Goal: Information Seeking & Learning: Learn about a topic

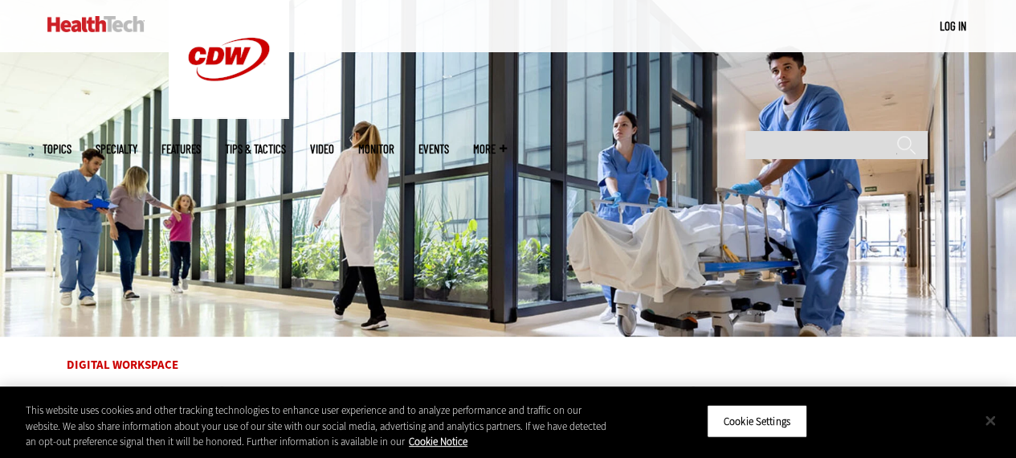
click at [995, 414] on button "Close" at bounding box center [990, 420] width 35 height 35
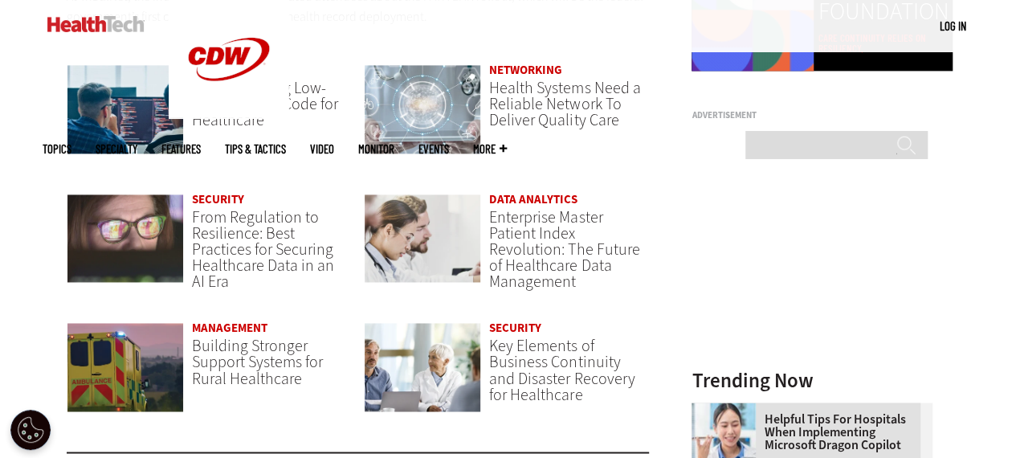
scroll to position [1147, 0]
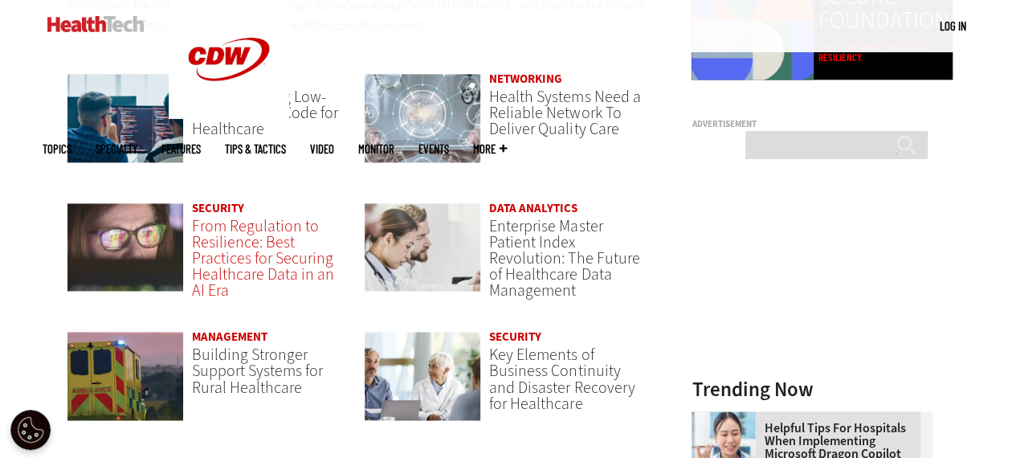
click at [222, 253] on span "From Regulation to Resilience: Best Practices for Securing Healthcare Data in a…" at bounding box center [263, 258] width 142 height 86
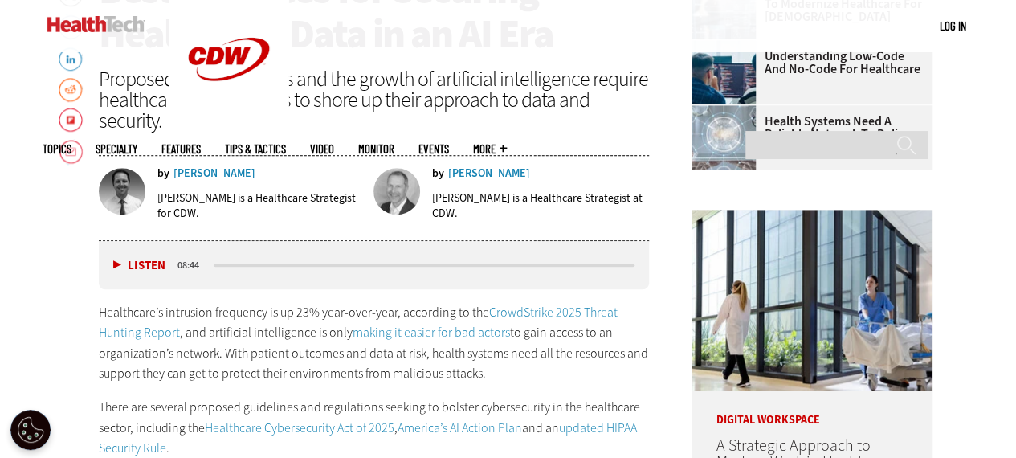
scroll to position [660, 0]
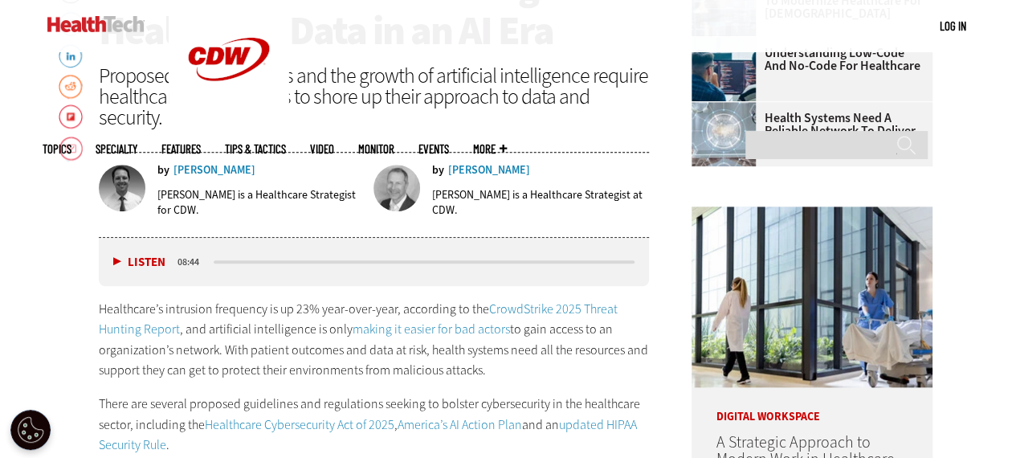
click at [222, 253] on div "Listen Pause 08:44" at bounding box center [374, 262] width 551 height 48
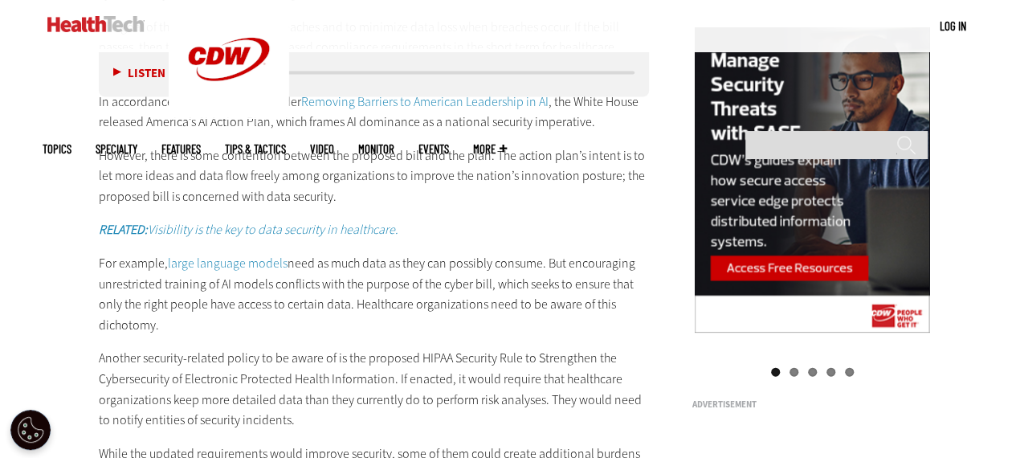
scroll to position [1538, 0]
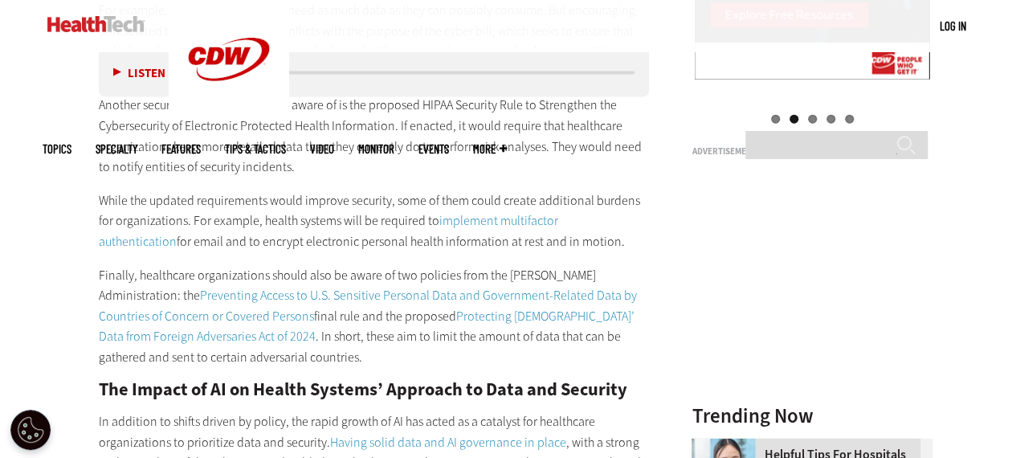
scroll to position [1791, 0]
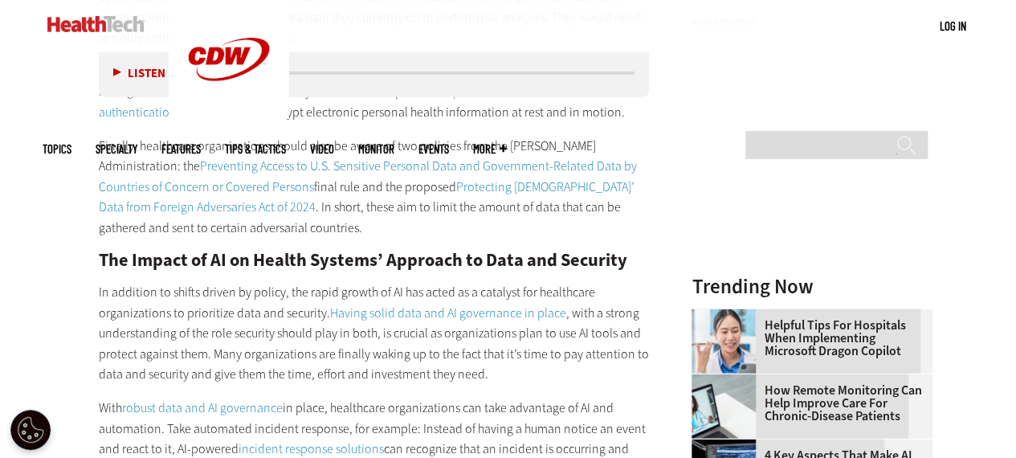
scroll to position [2043, 0]
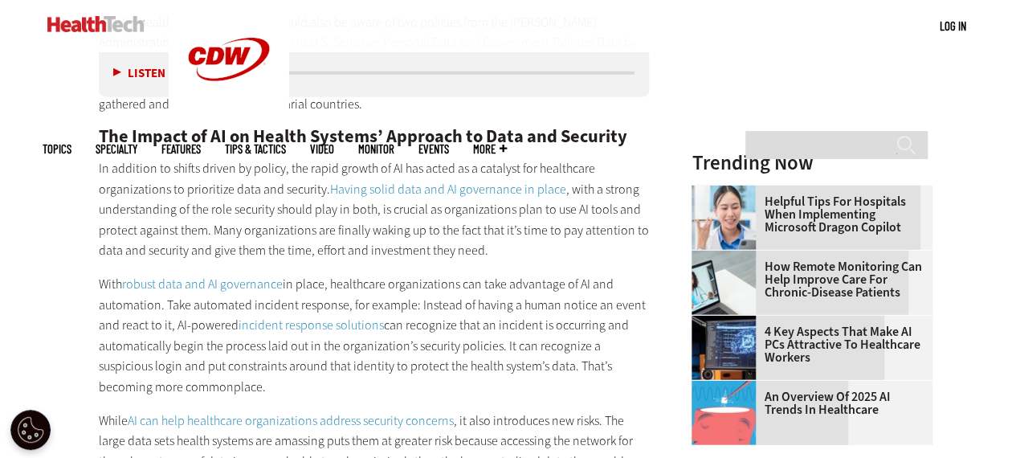
click at [63, 239] on main "Home » Security Close New Workspace Modernization Research from CDW See how IT …" at bounding box center [509, 429] width 932 height 3951
click at [51, 274] on main "Home » Security Close New Workspace Modernization Research from CDW See how IT …" at bounding box center [509, 429] width 932 height 3951
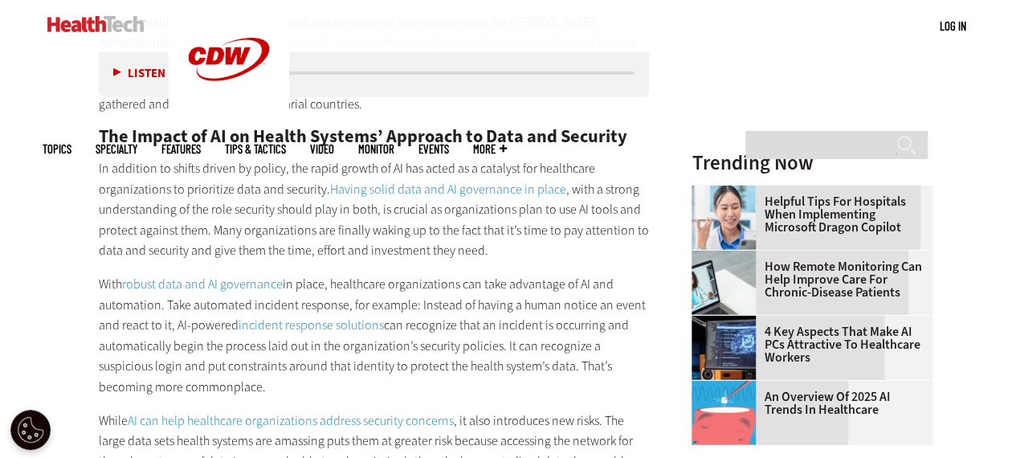
click at [49, 272] on main "Home » Security Close New Workspace Modernization Research from CDW See how IT …" at bounding box center [509, 429] width 932 height 3951
click at [792, 394] on link "An Overview of 2025 AI Trends in Healthcare" at bounding box center [807, 403] width 231 height 26
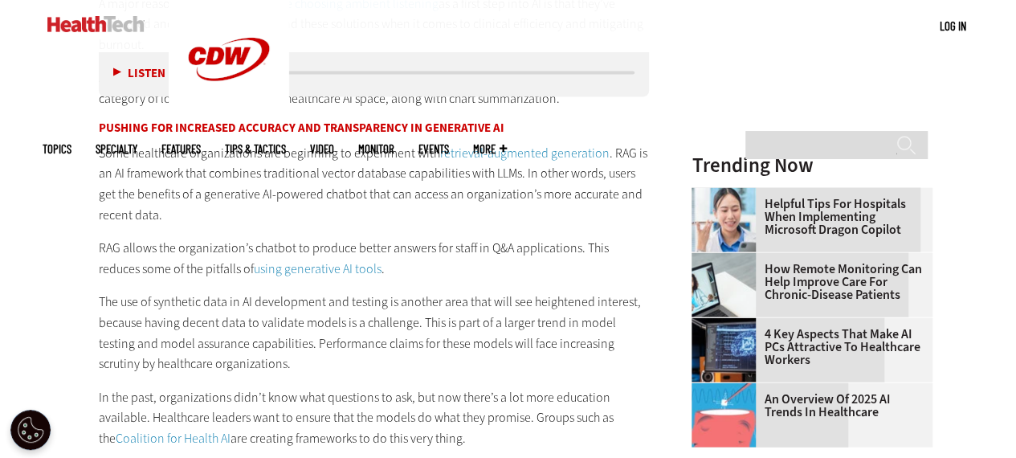
scroll to position [1666, 0]
click at [470, 203] on p "Some healthcare organizations are beginning to experiment with retrieval-augmen…" at bounding box center [374, 183] width 551 height 82
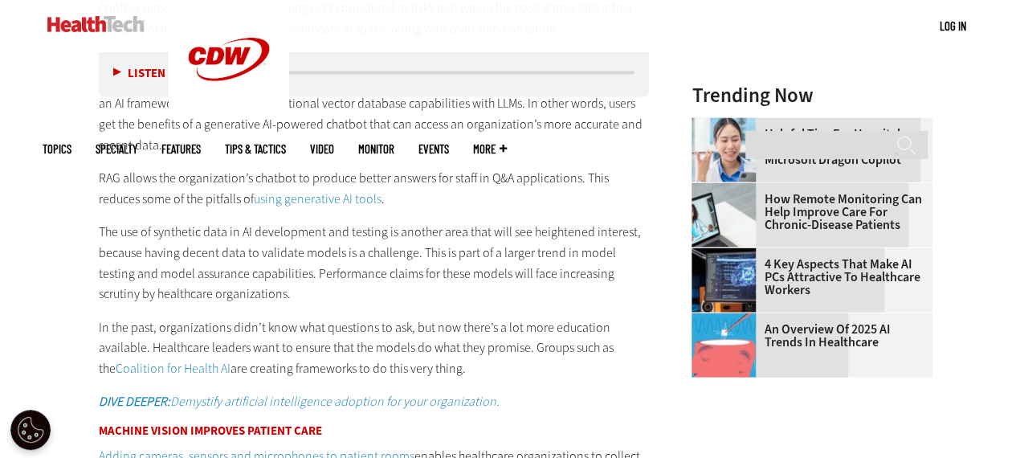
click at [470, 203] on p "RAG allows the organization’s chatbot to produce better answers for staff in Q&…" at bounding box center [374, 188] width 551 height 41
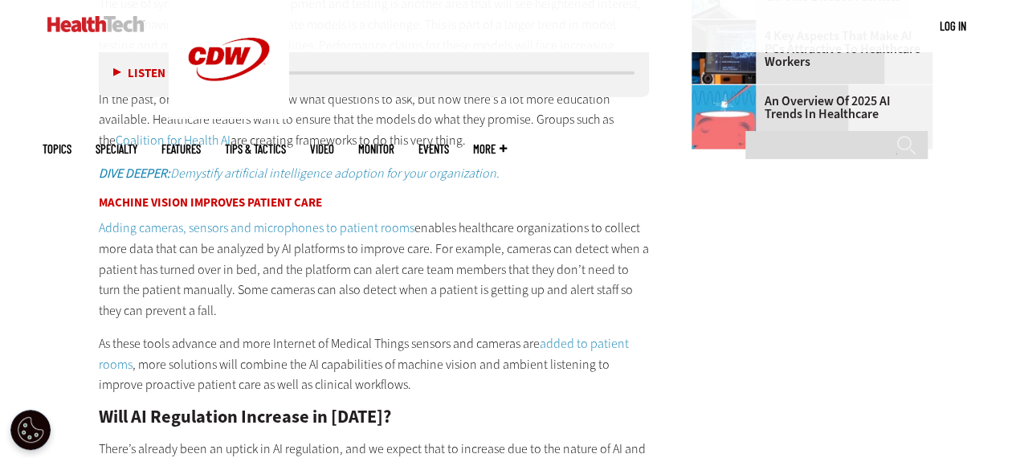
scroll to position [1979, 0]
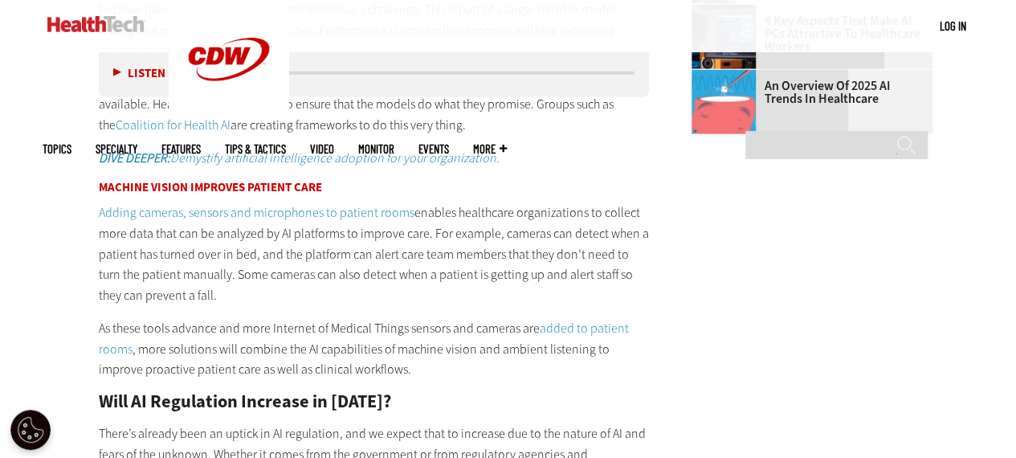
click at [530, 324] on p "As these tools advance and more Internet of Medical Things sensors and cameras …" at bounding box center [374, 349] width 551 height 62
click at [688, 312] on main "Home » Artificial Intelligence Close New Workspace Modernization Research from …" at bounding box center [509, 324] width 932 height 3612
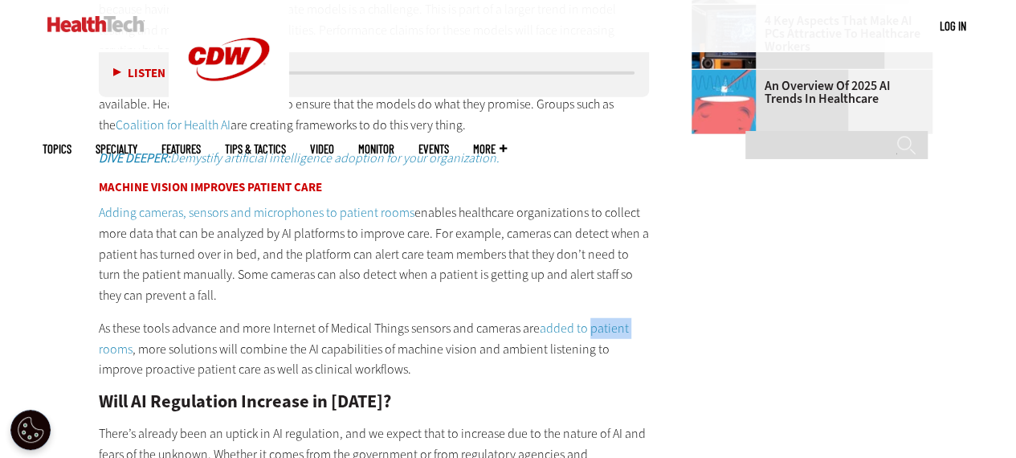
click at [688, 312] on main "Home » Artificial Intelligence Close New Workspace Modernization Research from …" at bounding box center [509, 324] width 932 height 3612
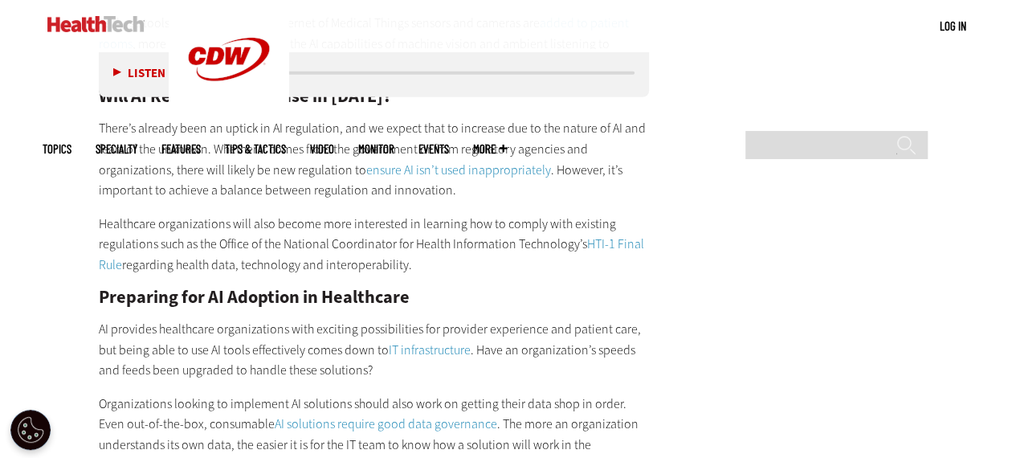
scroll to position [2173, 0]
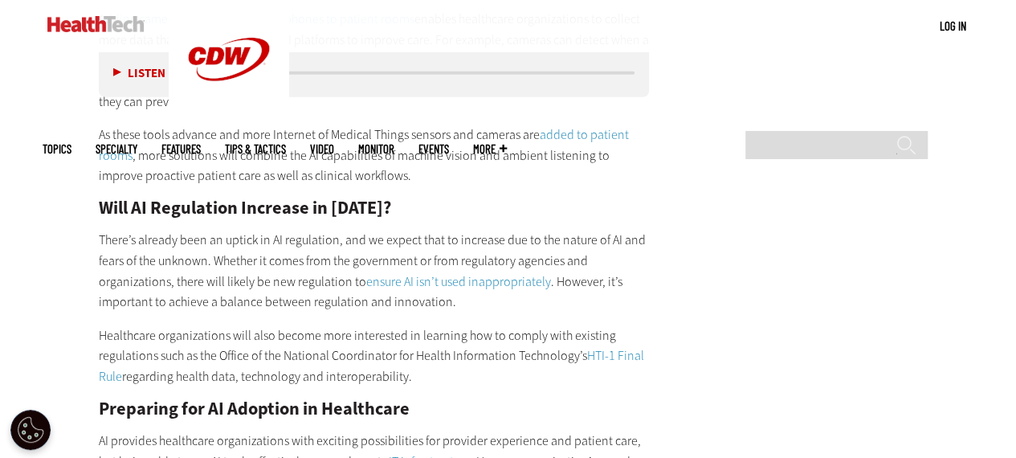
click at [614, 353] on link "HTI-1 Final Rule" at bounding box center [372, 366] width 546 height 38
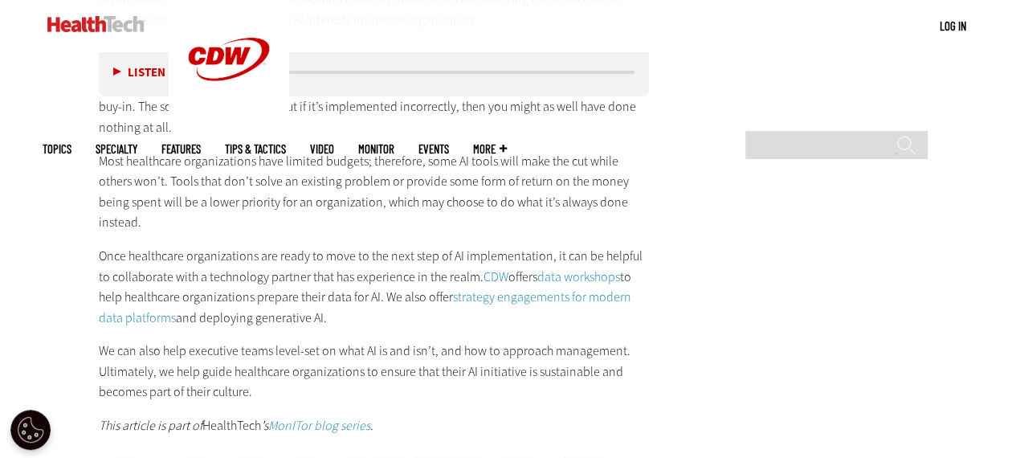
scroll to position [2879, 0]
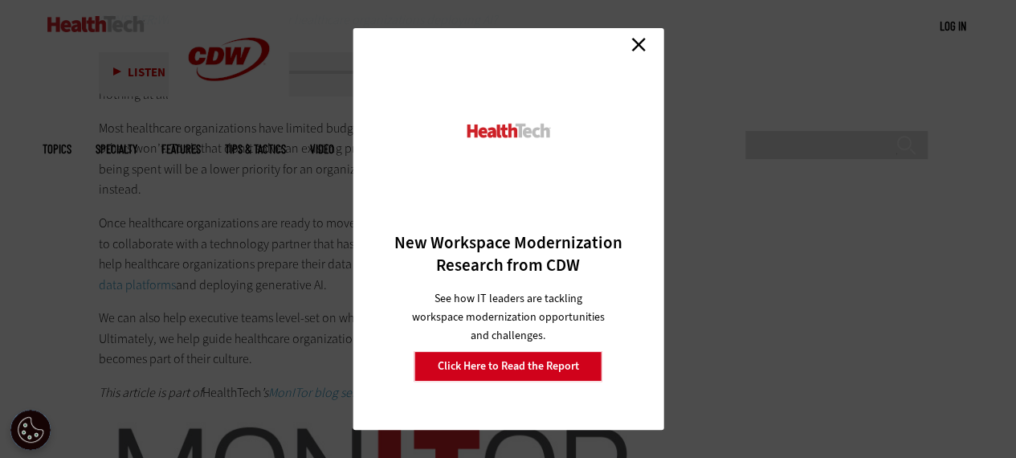
click at [642, 51] on link "Close" at bounding box center [639, 44] width 24 height 24
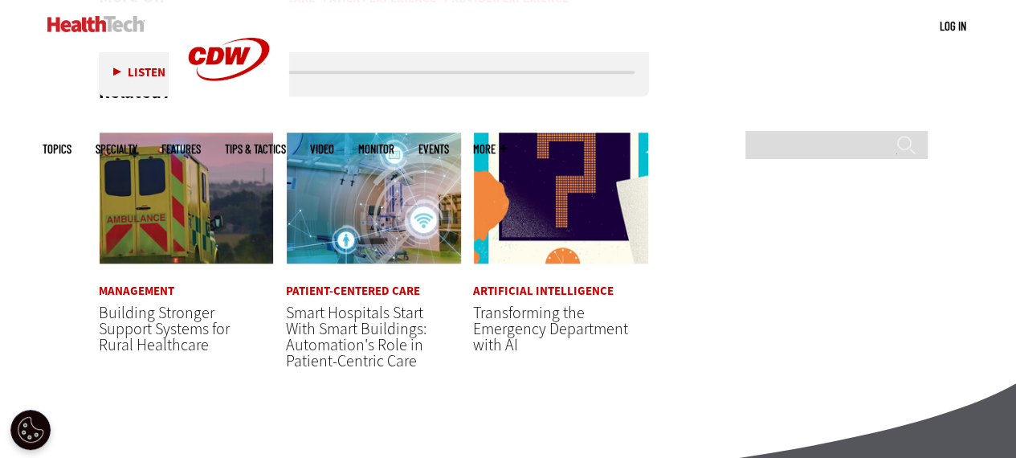
scroll to position [3708, 0]
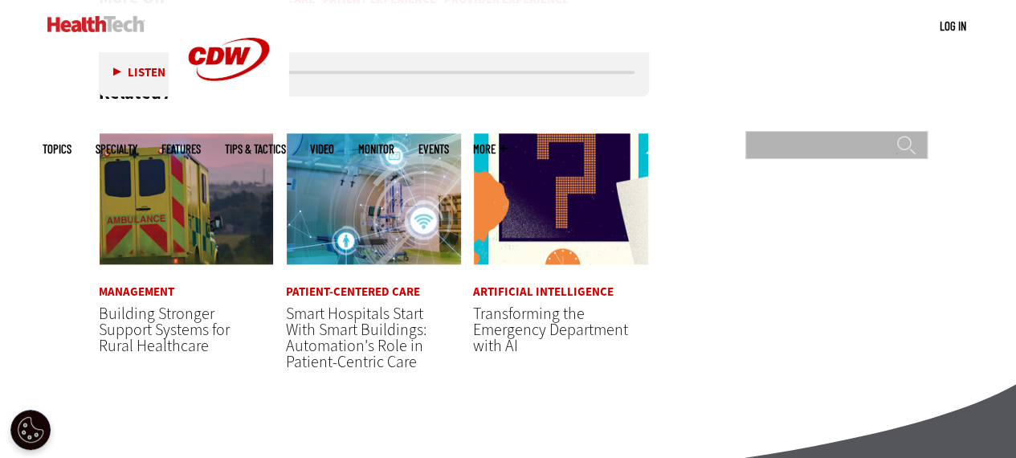
click at [826, 131] on input "Search" at bounding box center [837, 145] width 182 height 28
type input "***"
click at [897, 135] on input "******" at bounding box center [906, 151] width 19 height 32
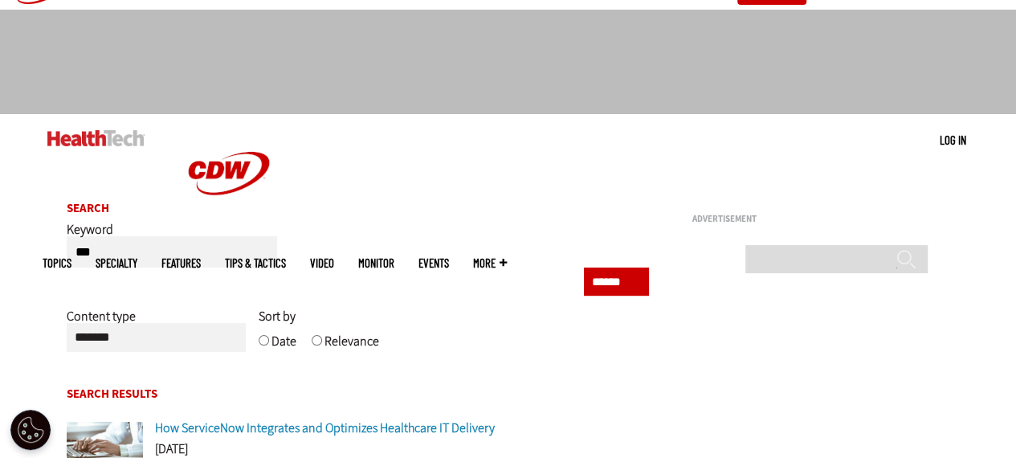
scroll to position [28, 0]
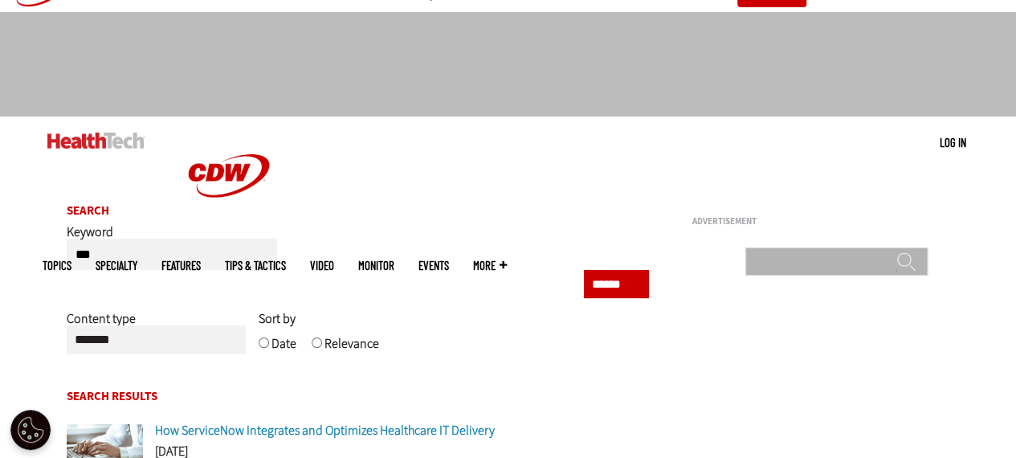
click at [776, 247] on input "Search" at bounding box center [837, 261] width 182 height 28
type input "**********"
click at [897, 251] on input "******" at bounding box center [906, 267] width 19 height 32
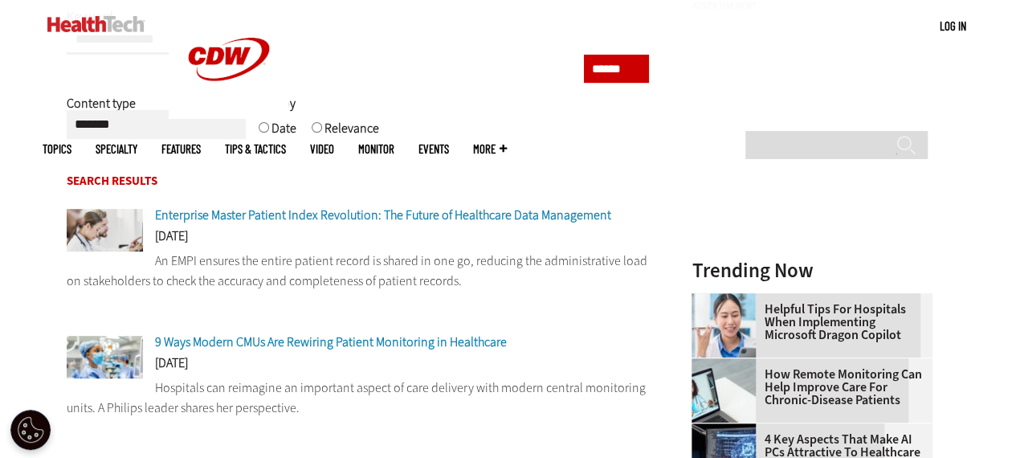
scroll to position [343, 0]
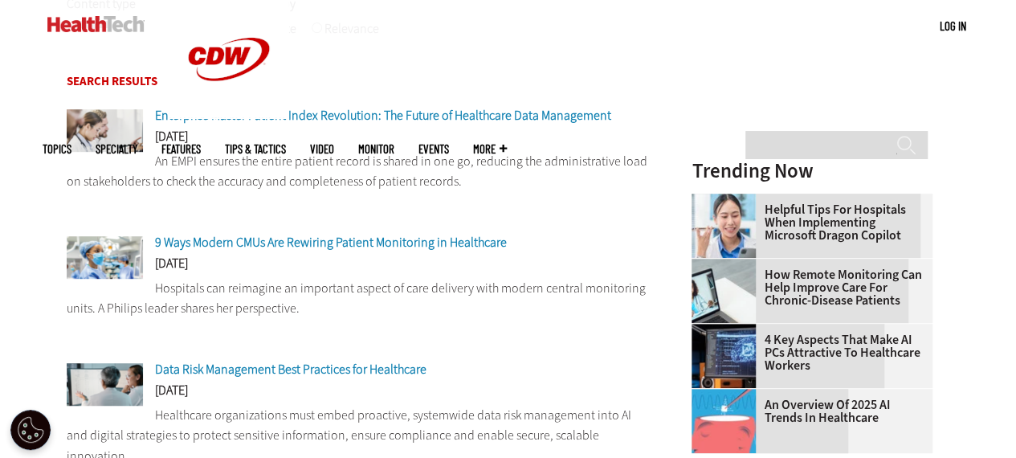
click at [538, 278] on div "[DATE]" at bounding box center [358, 267] width 583 height 21
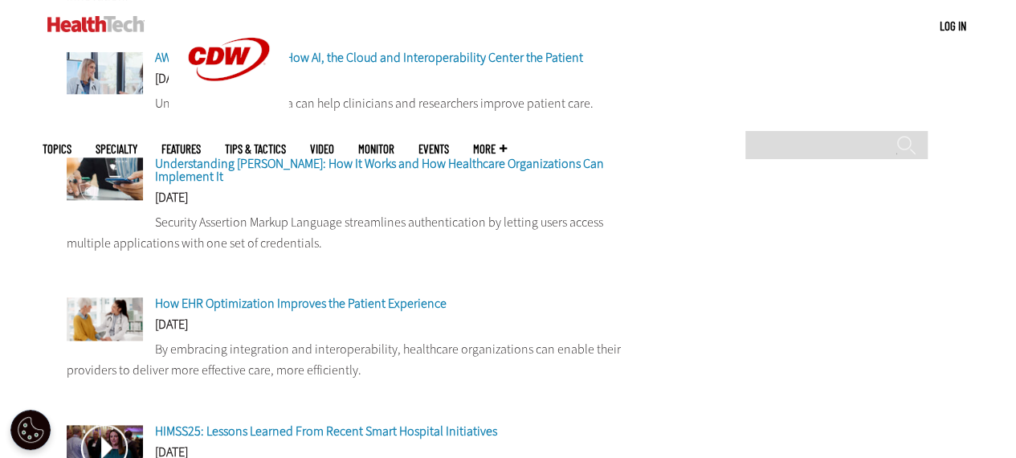
scroll to position [803, 0]
click at [286, 143] on link "Tips & Tactics" at bounding box center [255, 149] width 61 height 12
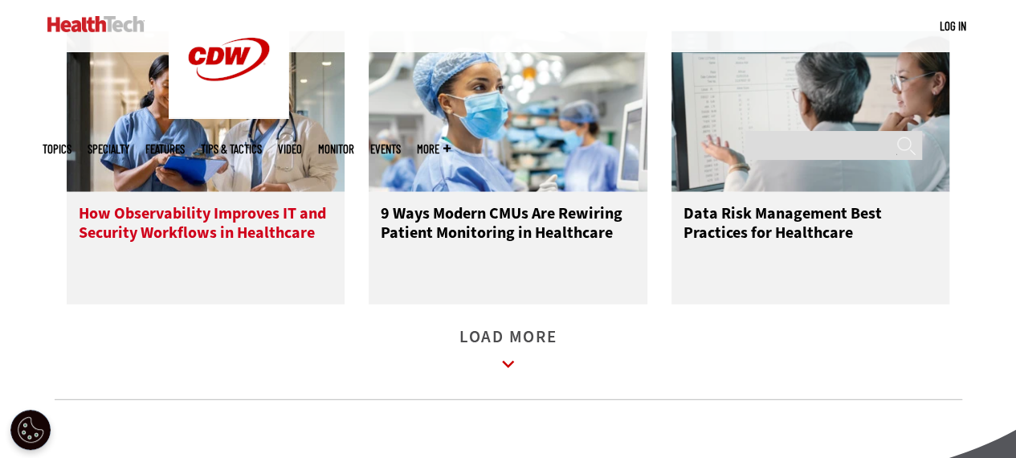
scroll to position [2097, 0]
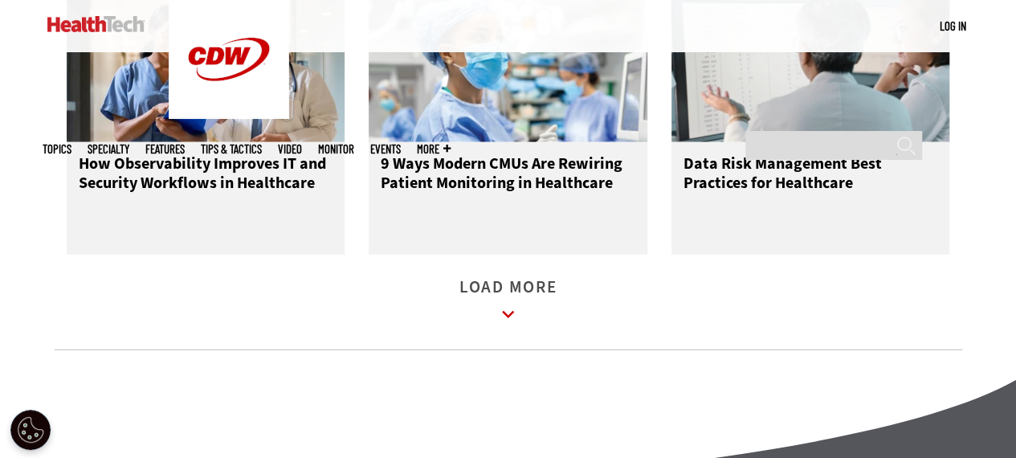
click at [129, 143] on span "Specialty" at bounding box center [109, 149] width 42 height 12
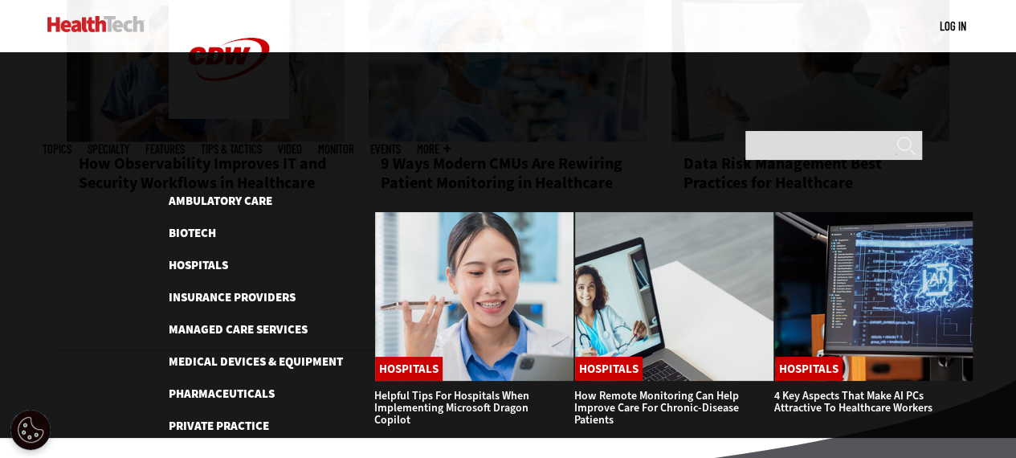
click at [129, 143] on span "Specialty" at bounding box center [109, 149] width 42 height 12
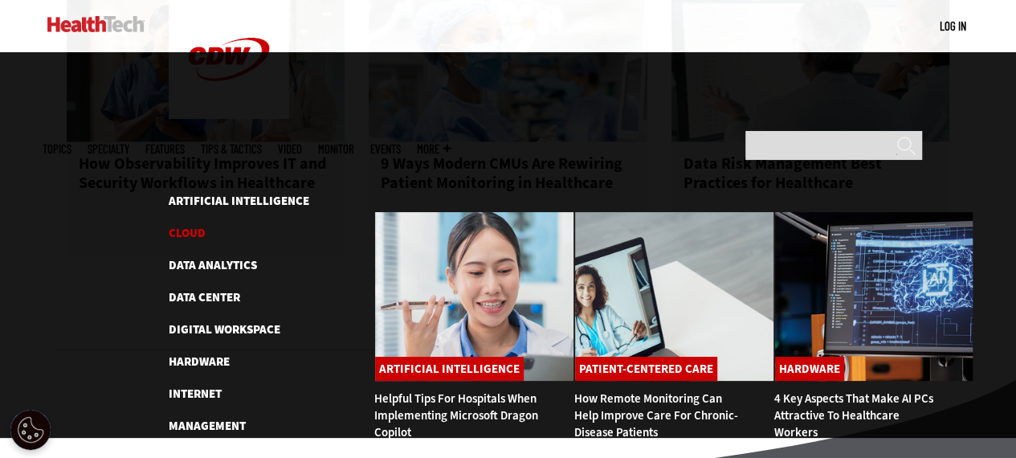
click at [194, 225] on link "Cloud" at bounding box center [187, 233] width 37 height 16
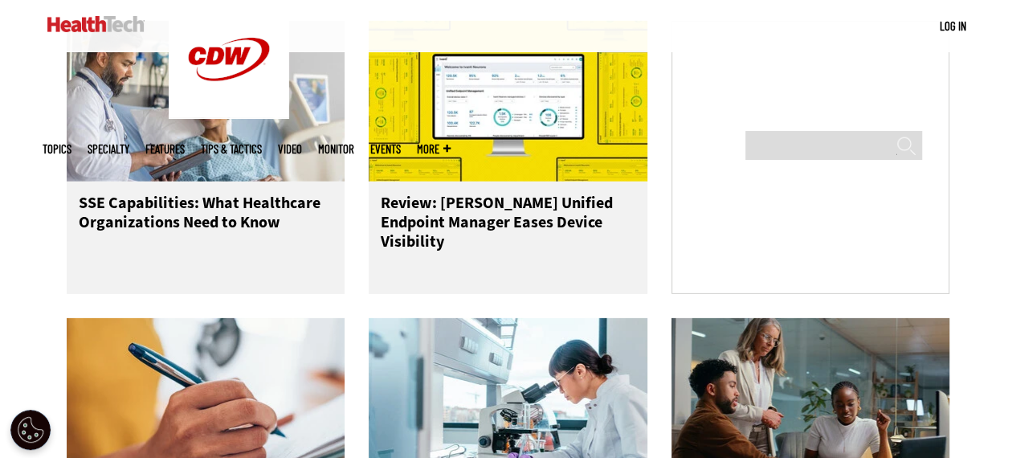
scroll to position [2364, 0]
